Goal: Task Accomplishment & Management: Manage account settings

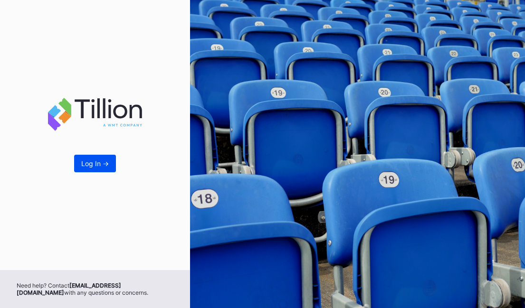
click at [84, 172] on button "Log In ->" at bounding box center [95, 164] width 42 height 18
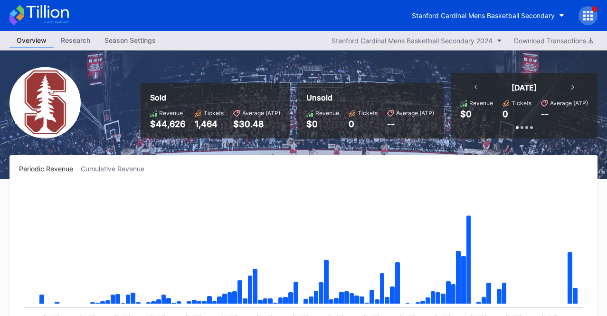
click at [525, 17] on icon at bounding box center [589, 16] width 10 height 10
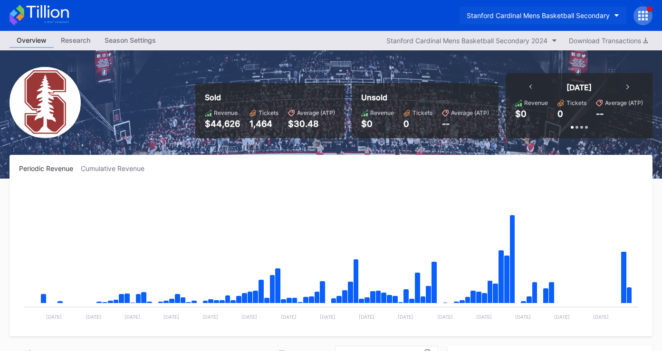
click at [607, 14] on icon "button" at bounding box center [616, 15] width 5 height 3
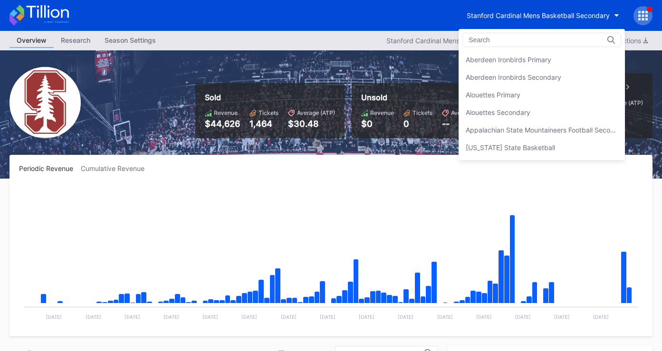
scroll to position [2866, 0]
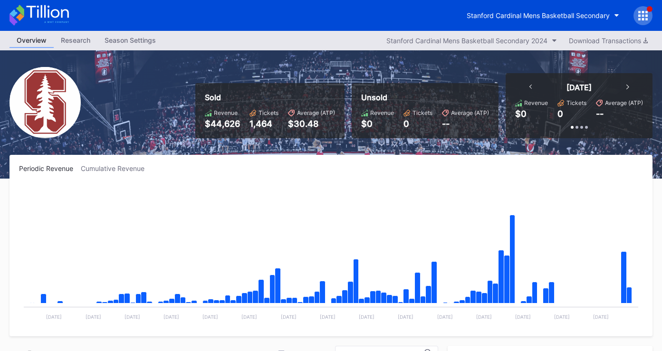
click at [640, 19] on icon at bounding box center [639, 19] width 2 height 2
click at [86, 43] on div "Research" at bounding box center [76, 40] width 44 height 14
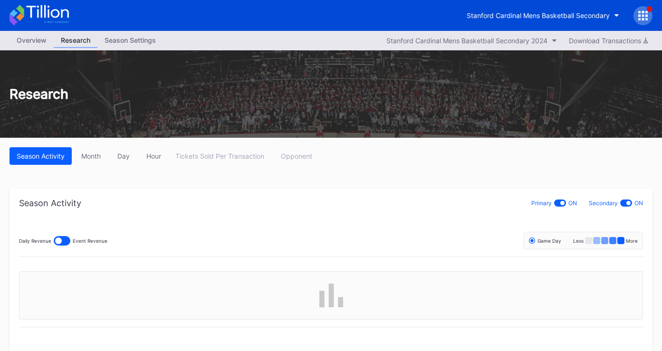
click at [125, 37] on div "Season Settings" at bounding box center [130, 40] width 66 height 14
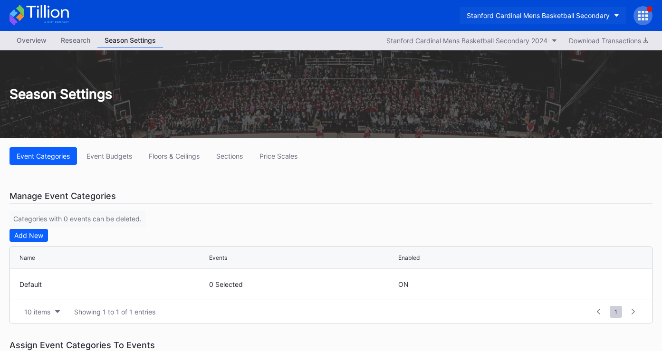
click at [598, 18] on div "Stanford Cardinal Mens Basketball Secondary" at bounding box center [538, 15] width 143 height 8
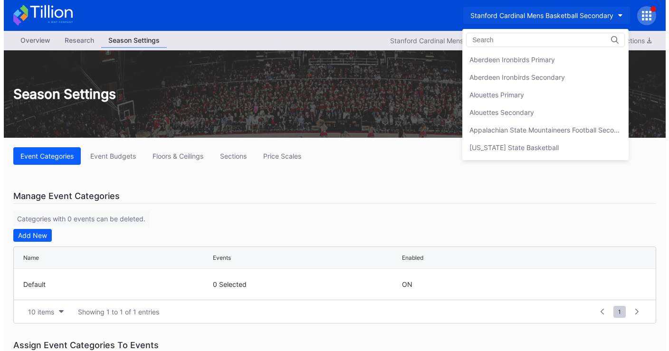
scroll to position [2866, 0]
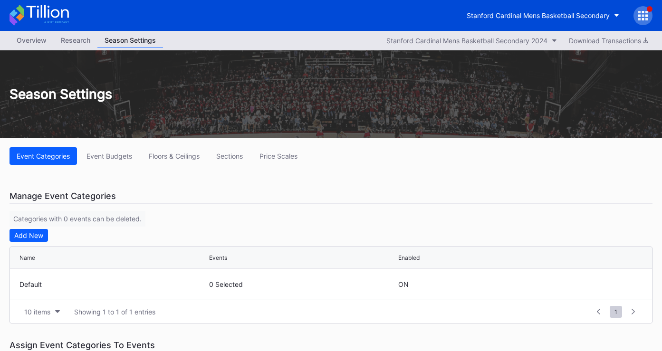
click at [647, 17] on icon at bounding box center [643, 16] width 10 height 10
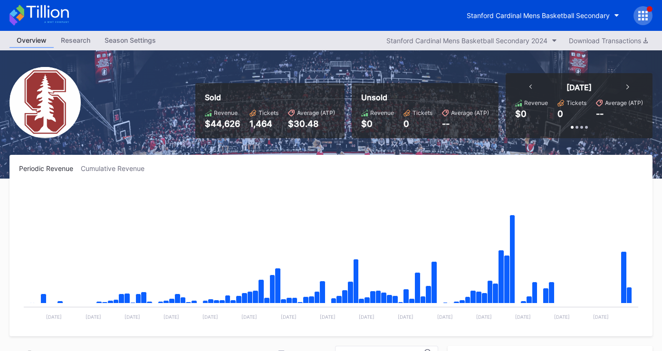
click at [643, 21] on div at bounding box center [642, 15] width 19 height 19
click at [612, 18] on button "Stanford Cardinal Mens Basketball Secondary" at bounding box center [542, 16] width 167 height 18
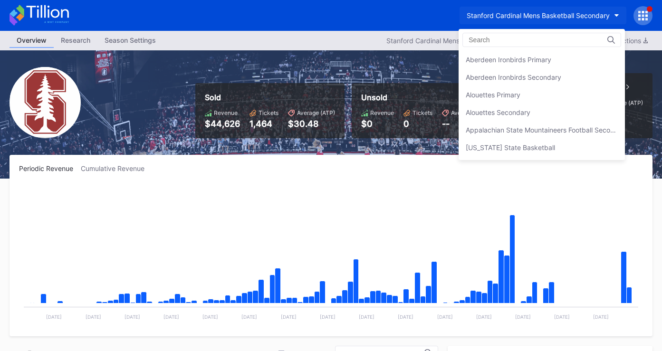
scroll to position [2866, 0]
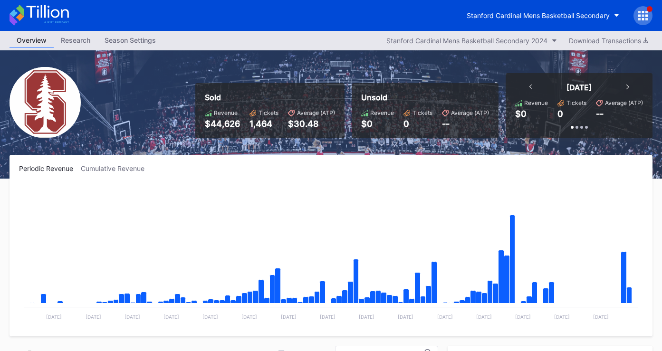
click at [647, 23] on div at bounding box center [642, 15] width 19 height 19
click at [643, 22] on div at bounding box center [642, 15] width 19 height 19
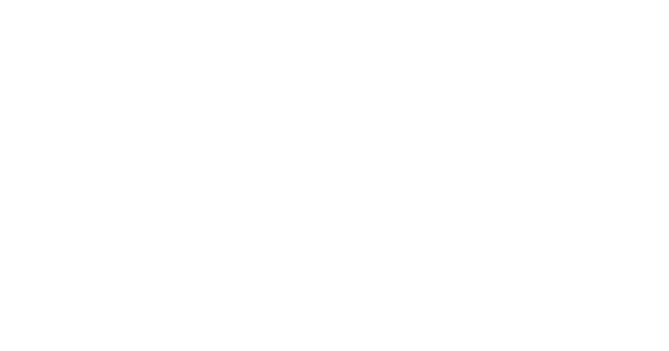
click at [612, 4] on html at bounding box center [334, 2] width 669 height 4
